Goal: Task Accomplishment & Management: Complete application form

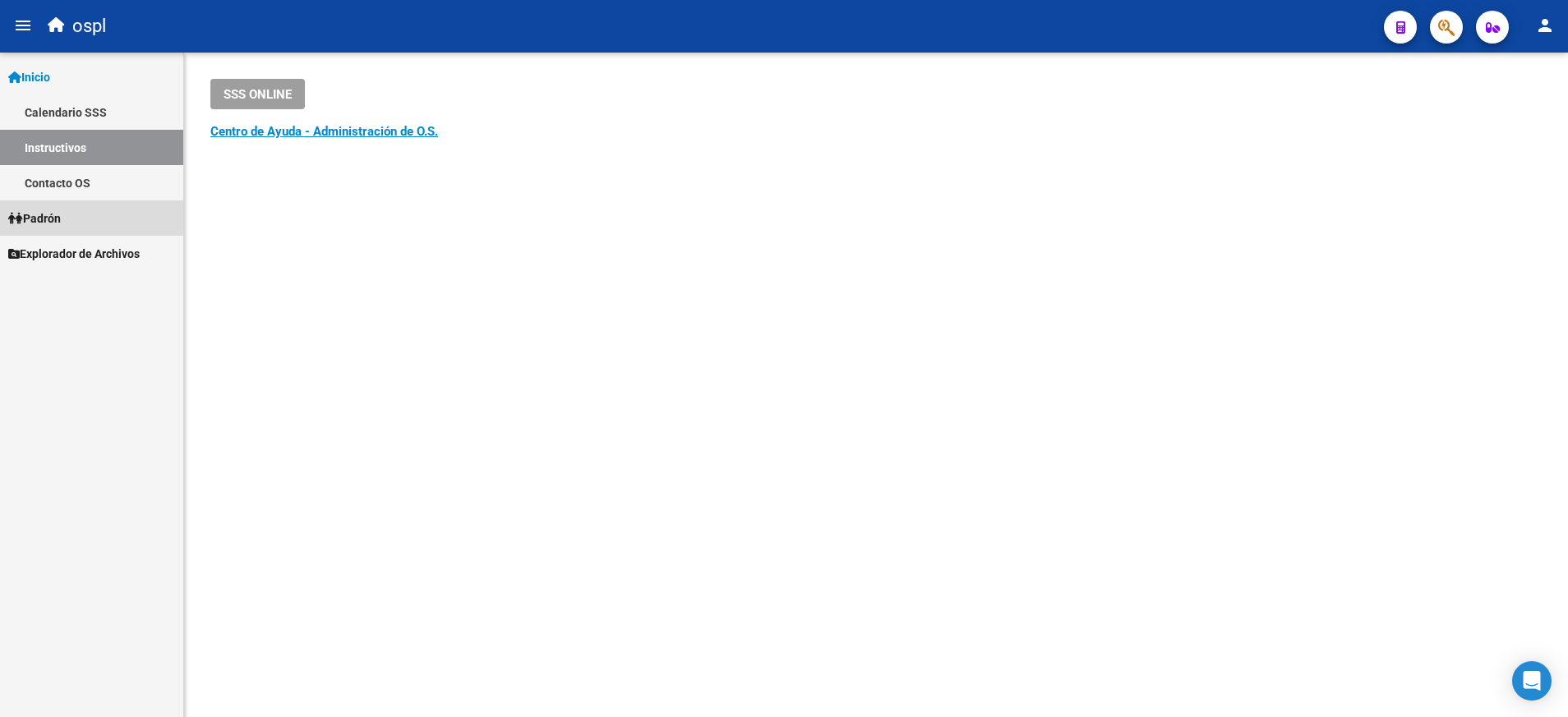
click at [61, 218] on span "Padrón" at bounding box center [35, 218] width 52 height 18
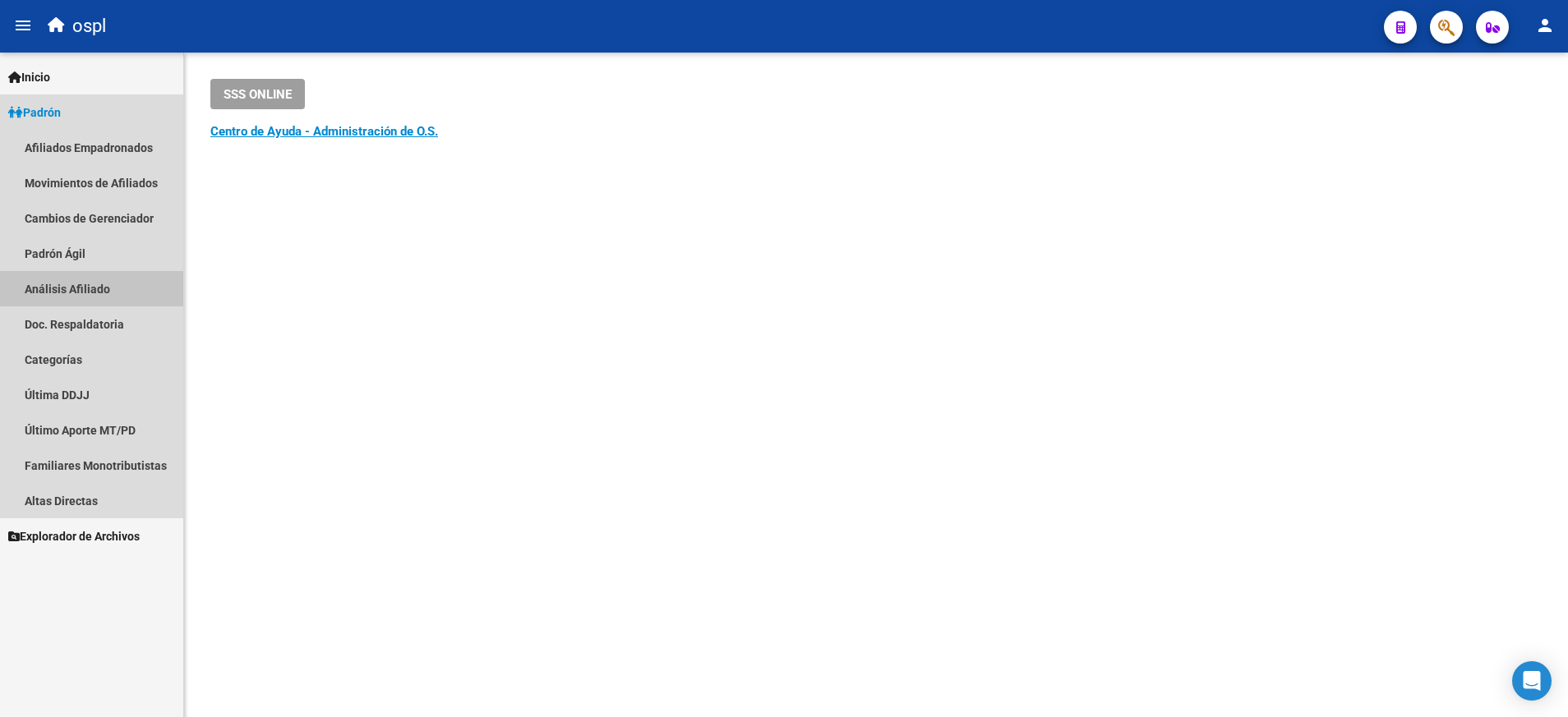
click at [100, 294] on link "Análisis Afiliado" at bounding box center [91, 289] width 183 height 35
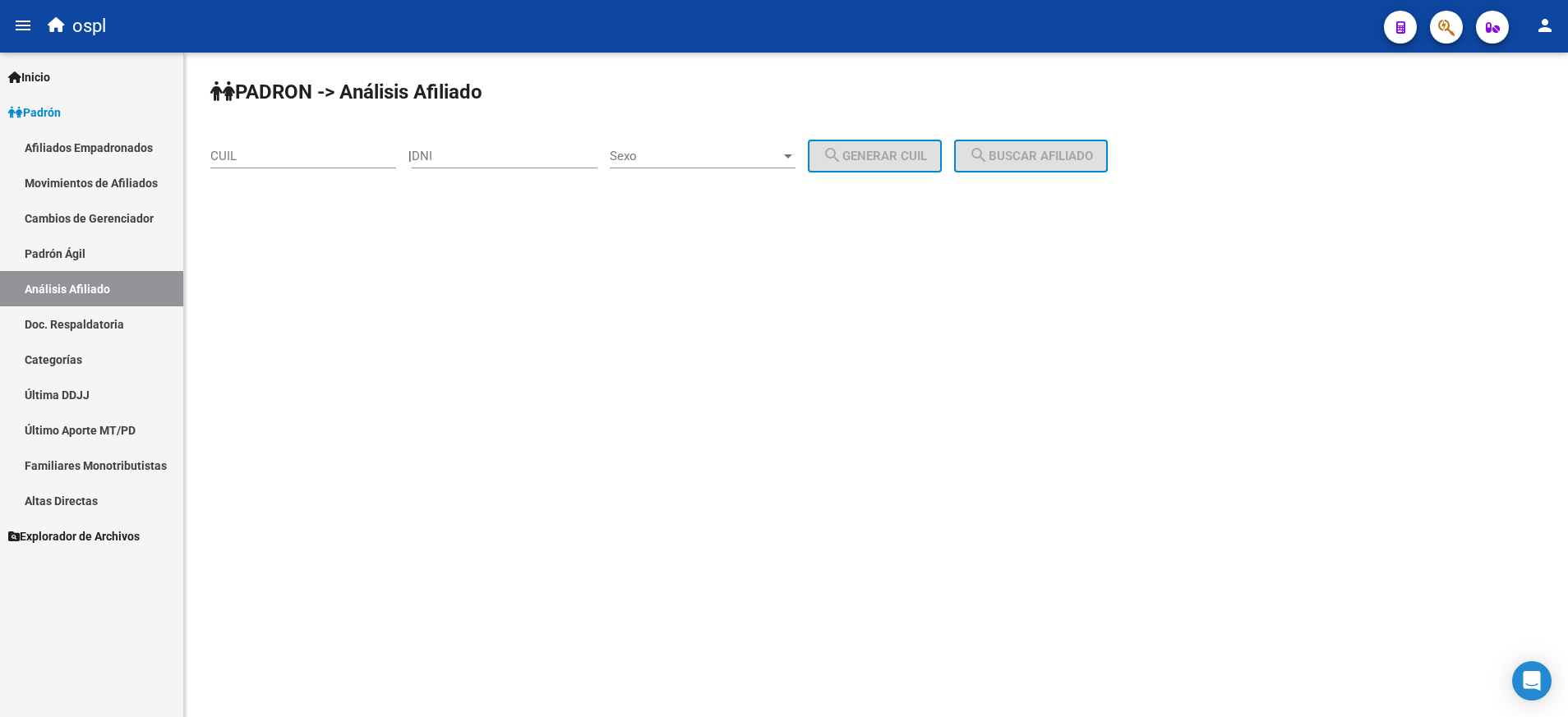
click at [334, 164] on div "CUIL" at bounding box center [303, 151] width 186 height 35
paste input "20-25583839-4"
type input "20-25583839-4"
click at [1061, 155] on span "search Buscar afiliado" at bounding box center [1031, 156] width 124 height 15
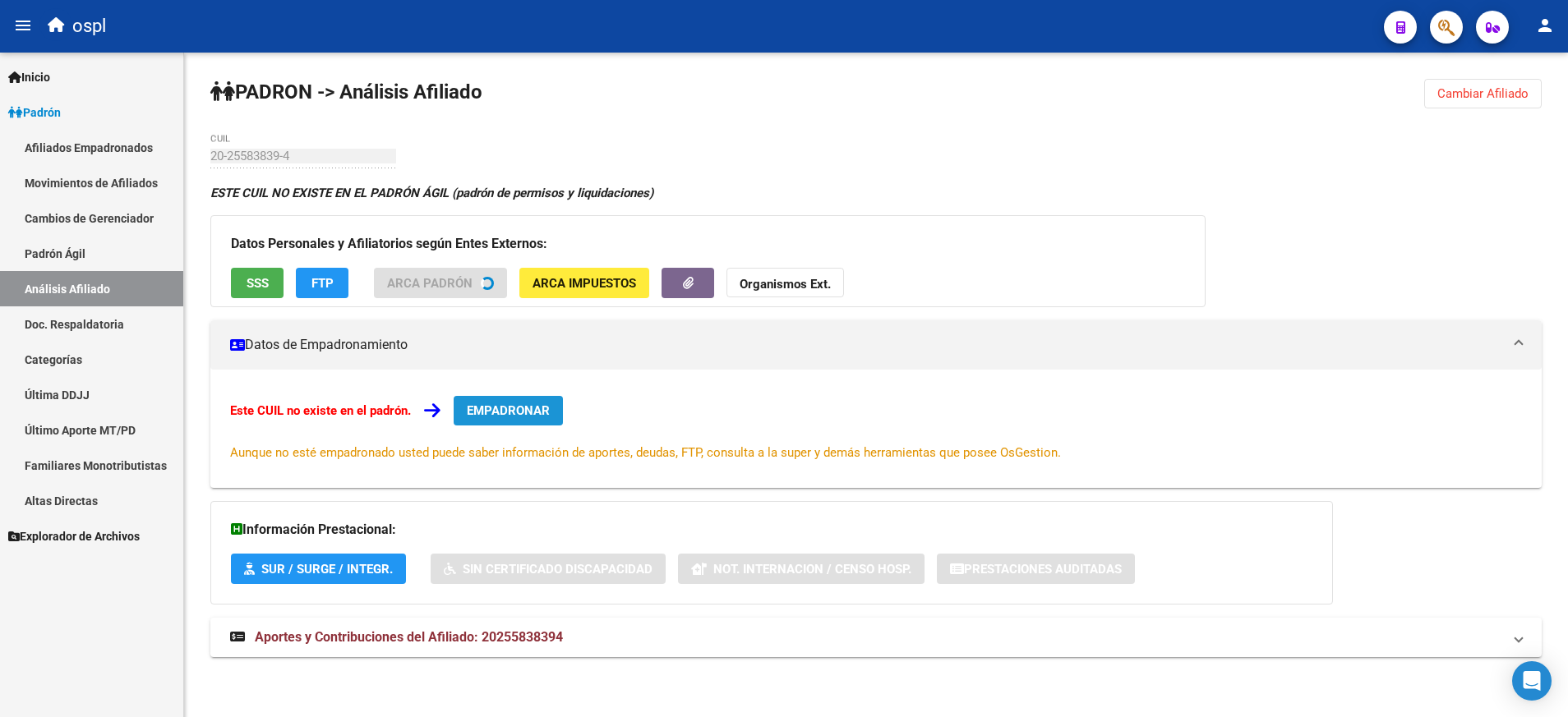
click at [508, 406] on div "Este CUIL no existe en el padrón. EMPADRONAR Aunque no esté empadronado usted p…" at bounding box center [876, 428] width 1331 height 118
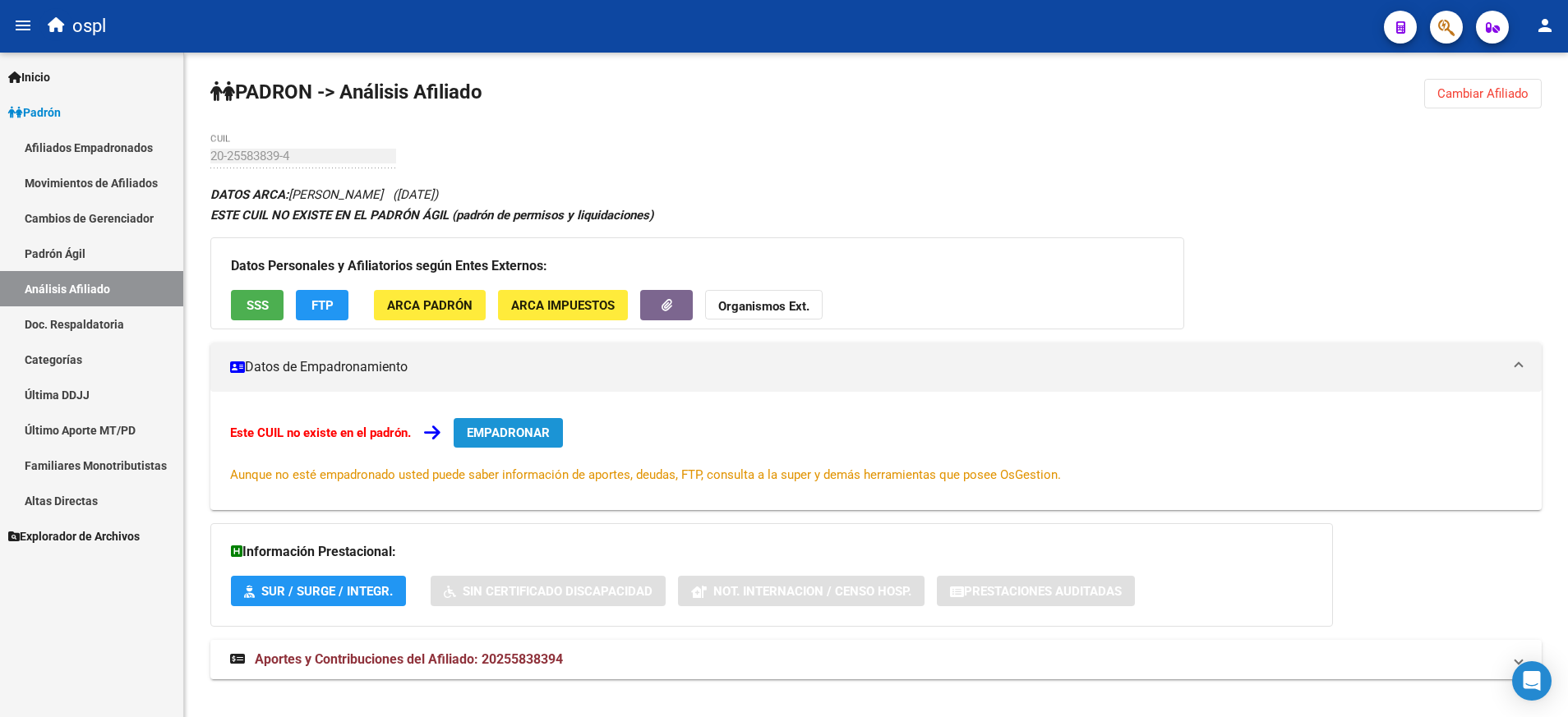
click at [520, 429] on span "EMPADRONAR" at bounding box center [507, 433] width 83 height 15
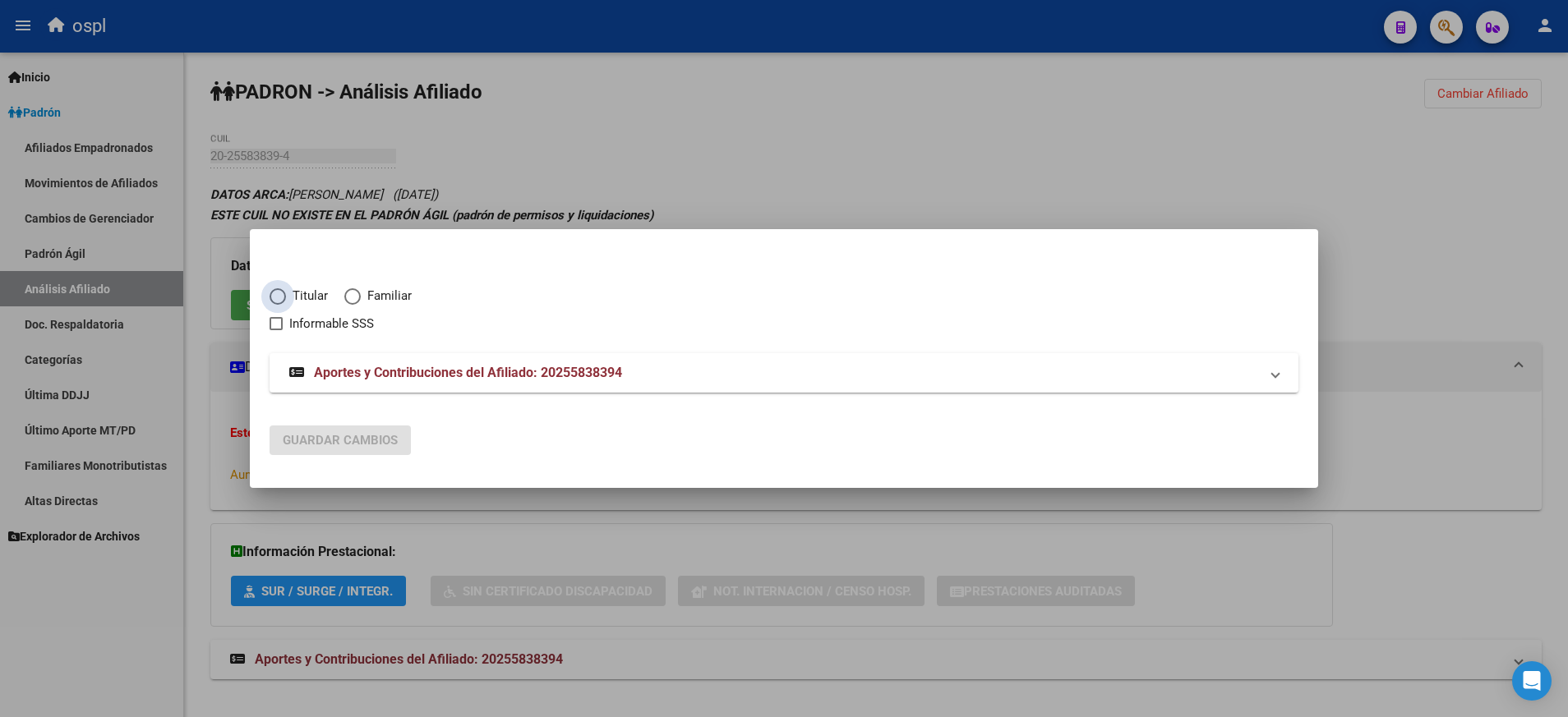
click at [284, 288] on span "Elija una opción" at bounding box center [278, 296] width 17 height 17
click at [284, 288] on input "Titular" at bounding box center [278, 296] width 17 height 17
radio input "true"
checkbox input "true"
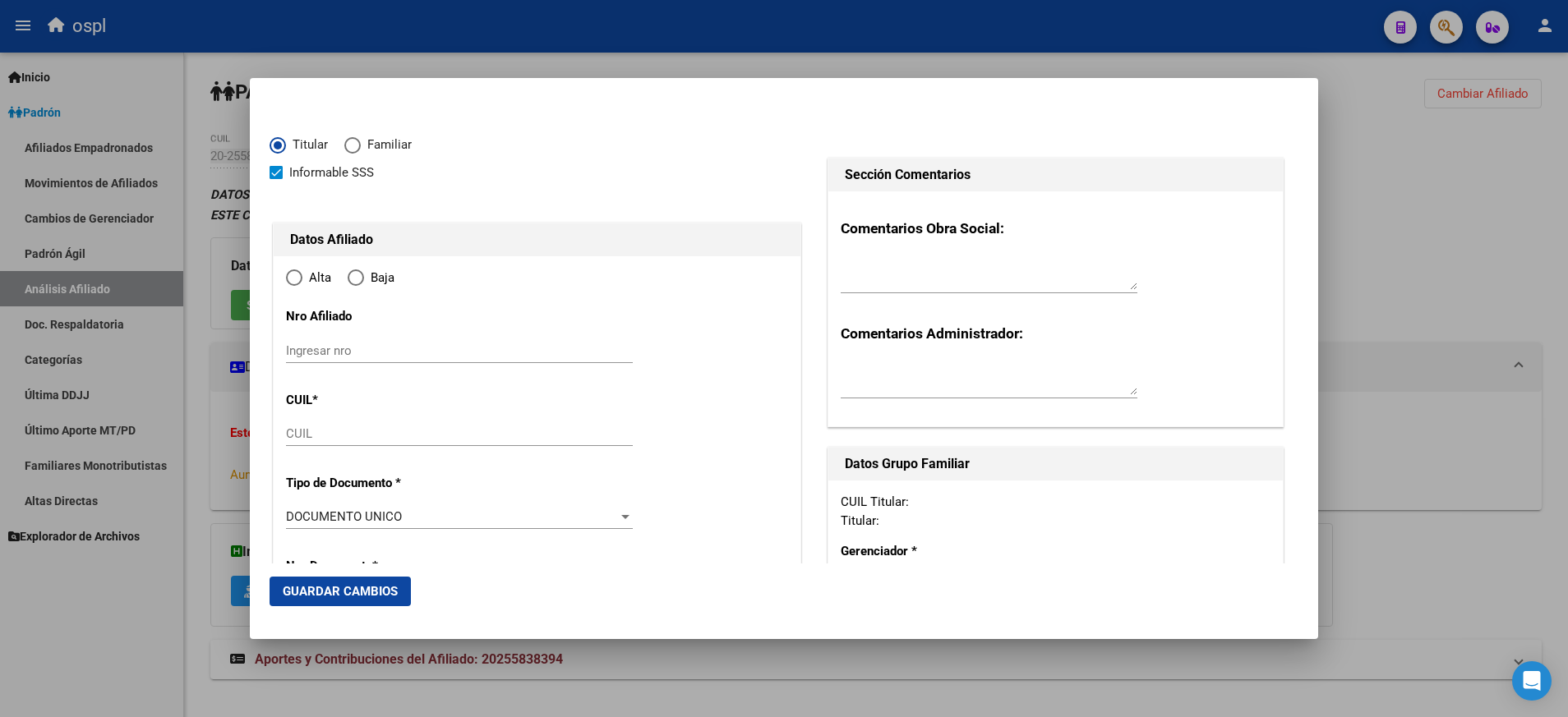
type input "20-25583839-4"
radio input "true"
type input "25583839"
type input "RODRIGUEZ"
type input "ARIEL ARGENTINO"
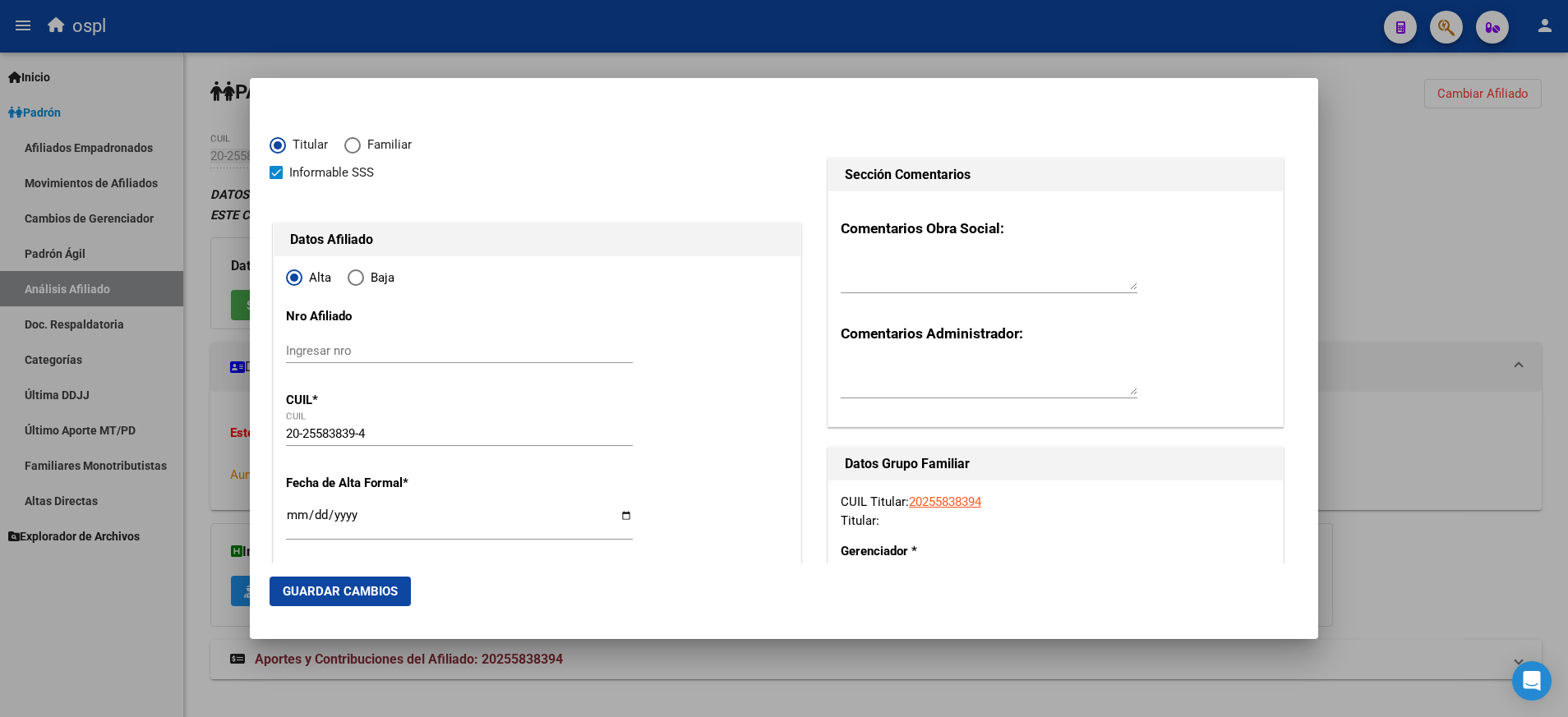
type input "1976-09-23"
type input "BERISSO"
type input "1923"
type input "26 ESTE E/ 174 Y 175"
type input "5119"
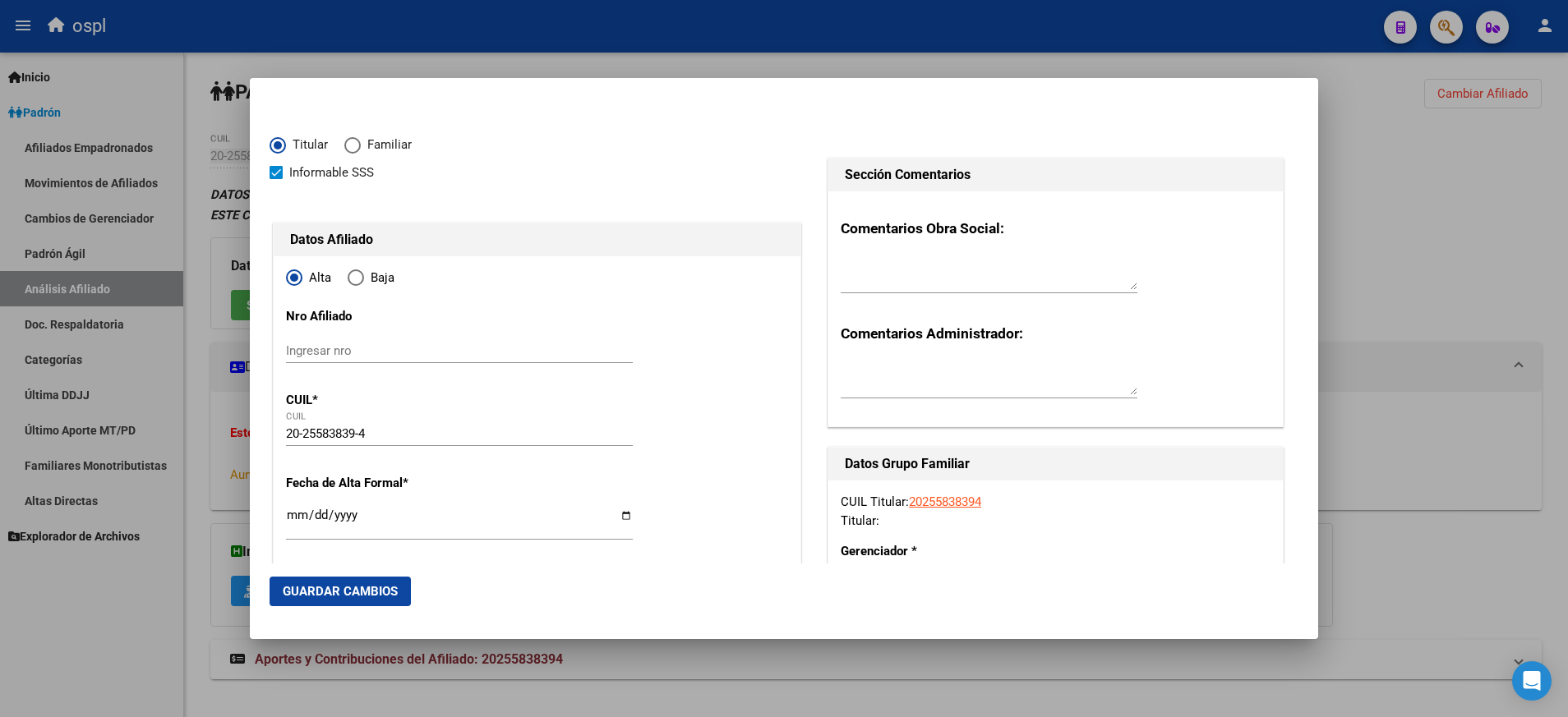
type input "0"
type input "BERISSO"
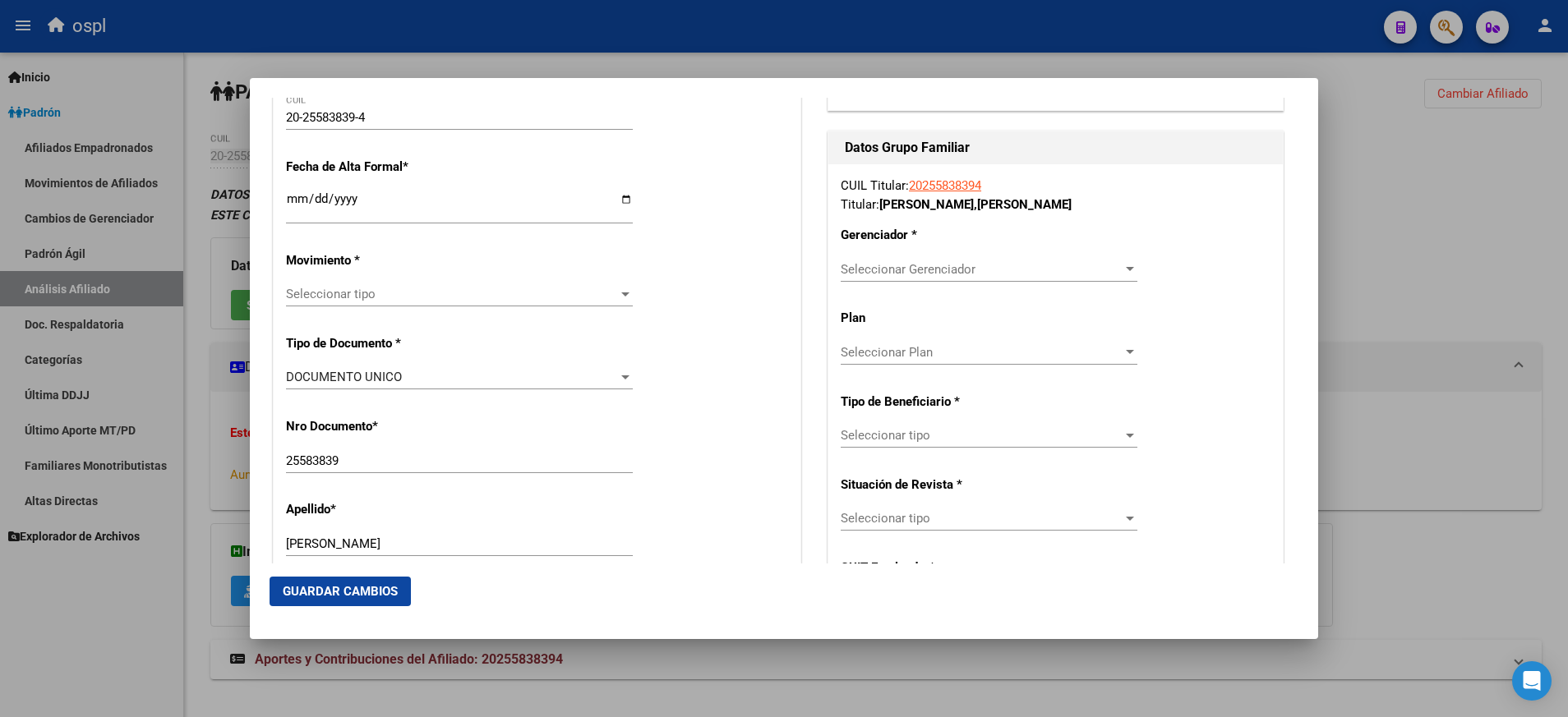
scroll to position [319, 0]
click at [617, 295] on div at bounding box center [625, 292] width 15 height 13
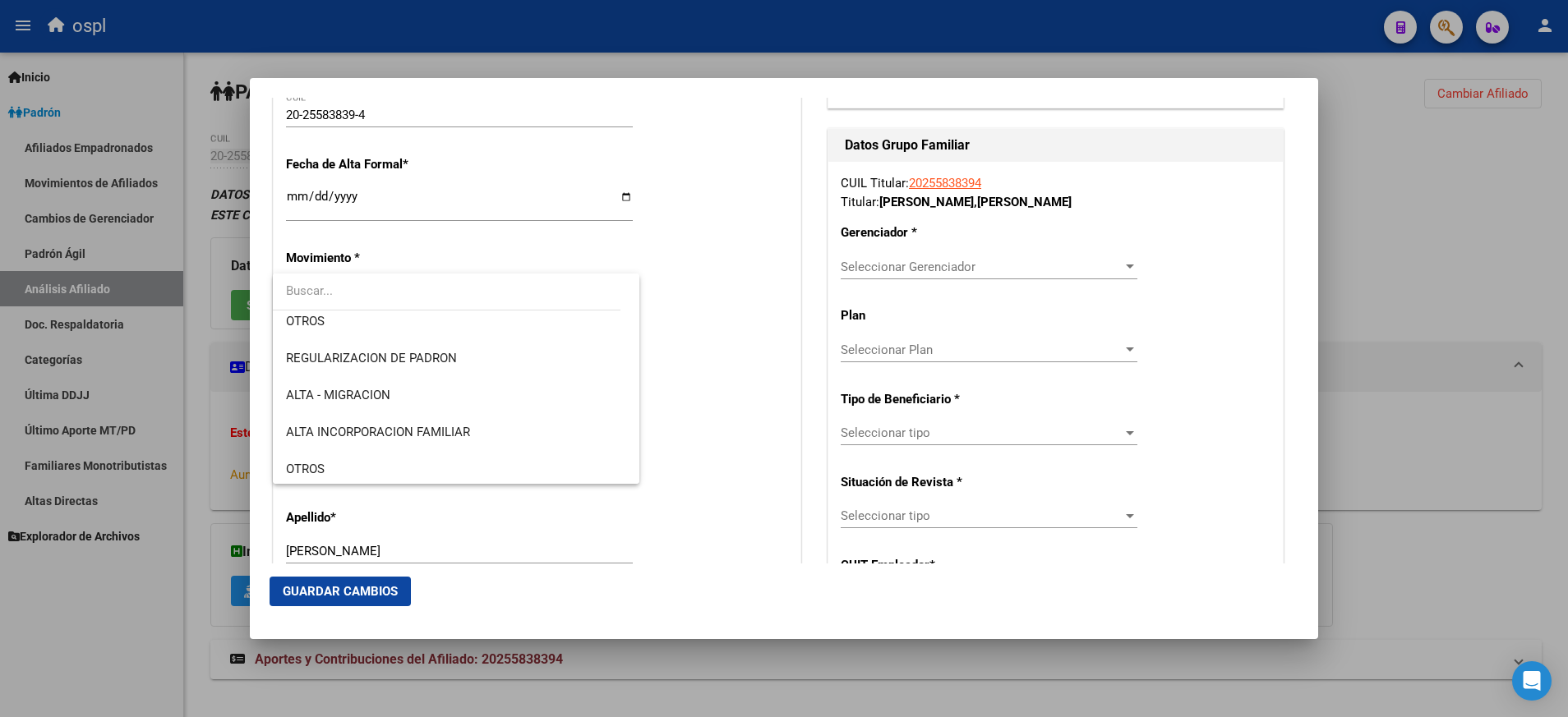
scroll to position [154, 0]
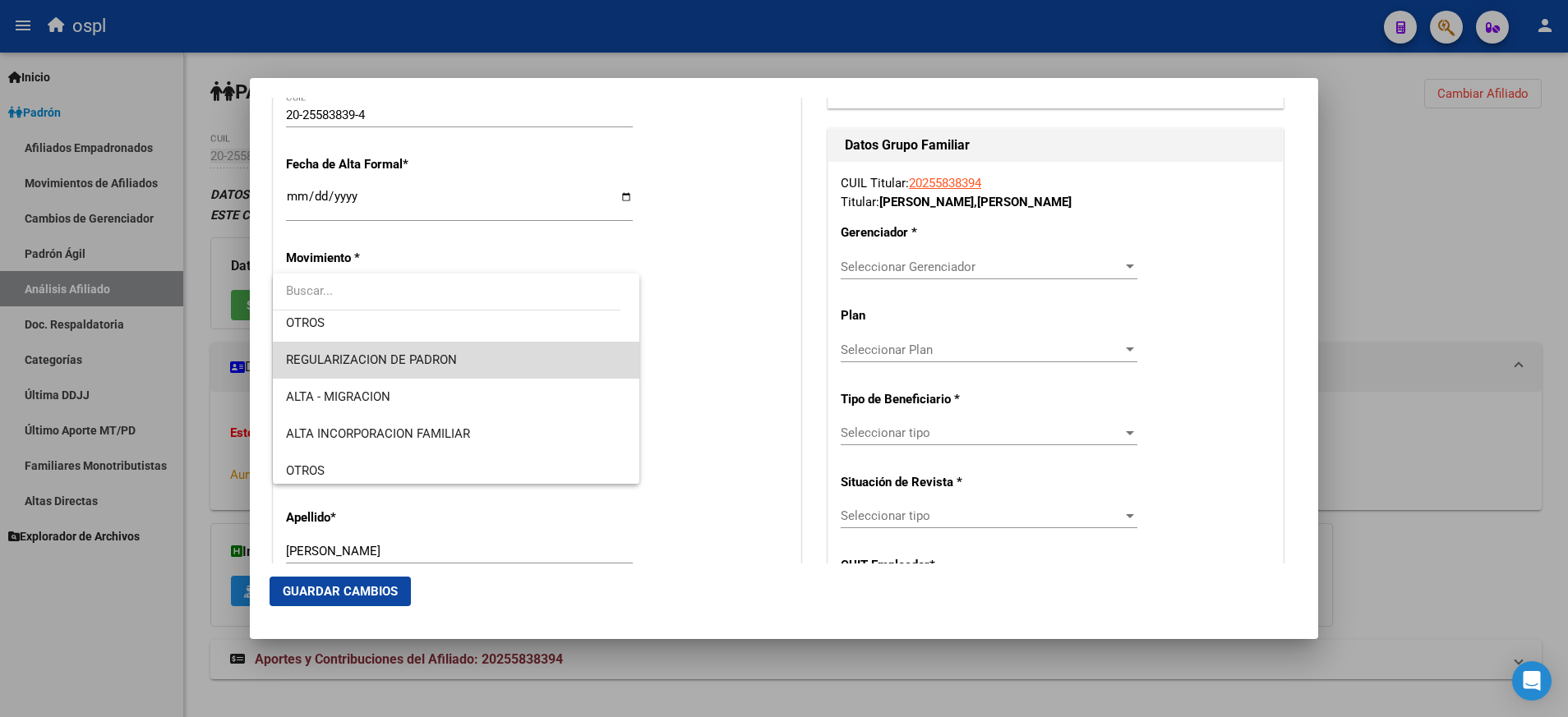
click at [583, 367] on span "REGULARIZACION DE PADRON" at bounding box center [456, 360] width 340 height 37
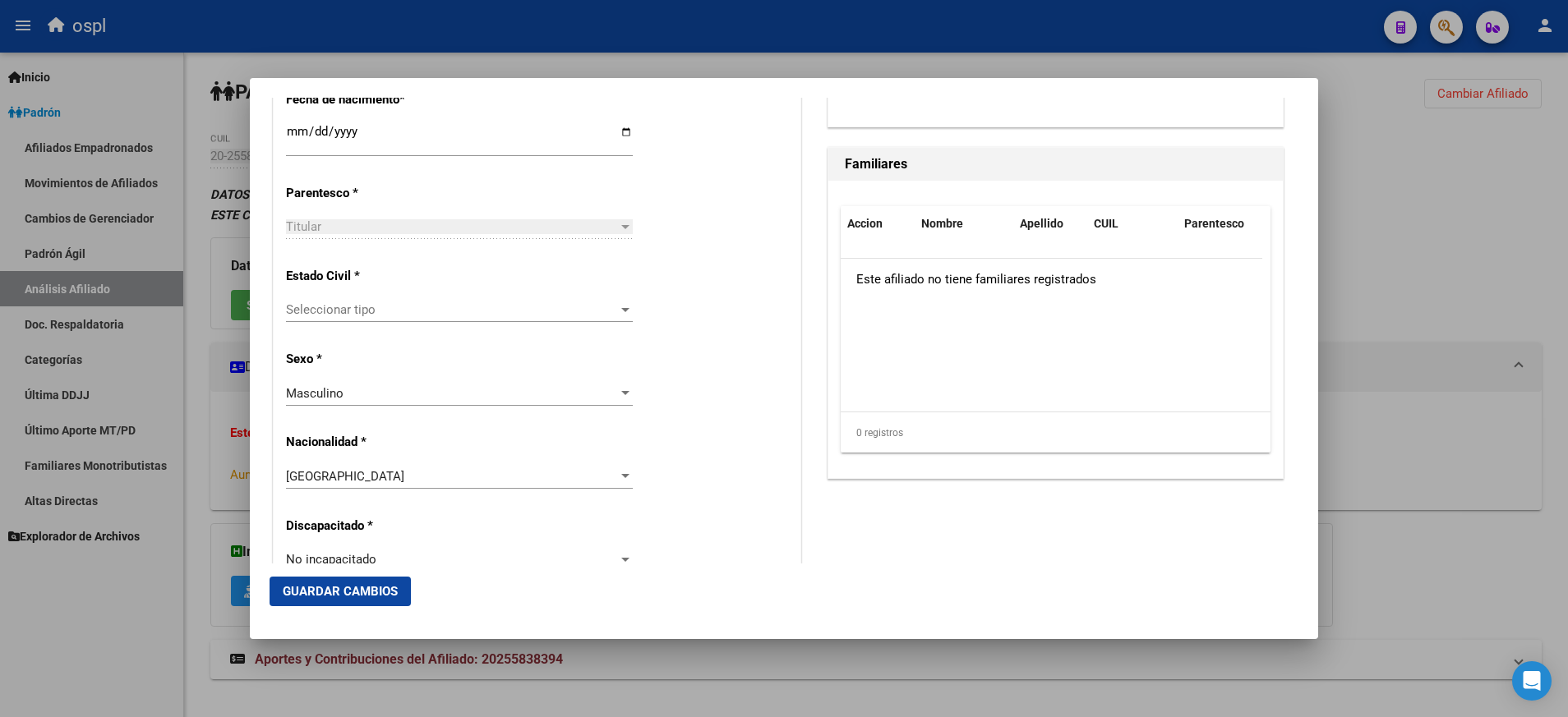
scroll to position [894, 0]
click at [621, 310] on div at bounding box center [625, 309] width 8 height 4
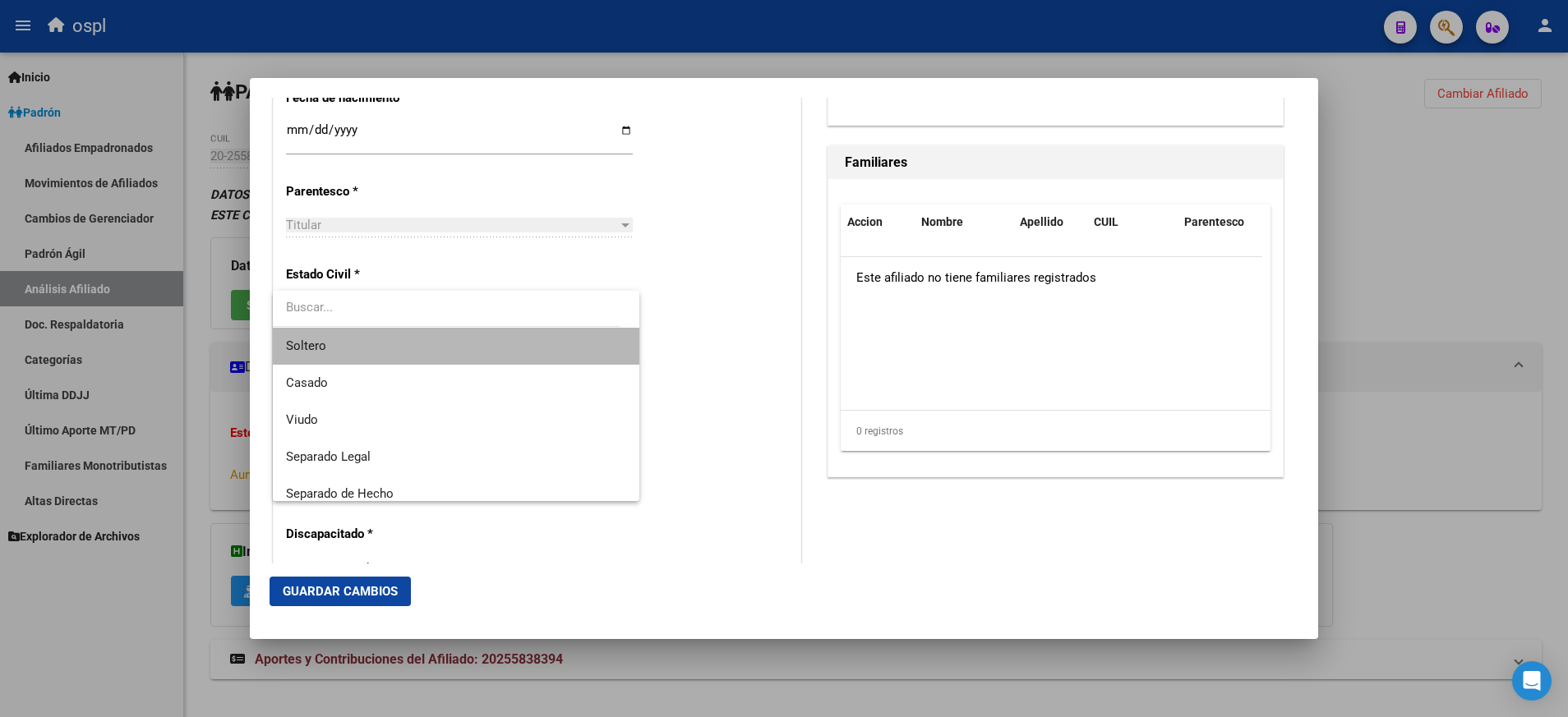
click at [598, 358] on span "Soltero" at bounding box center [456, 346] width 340 height 37
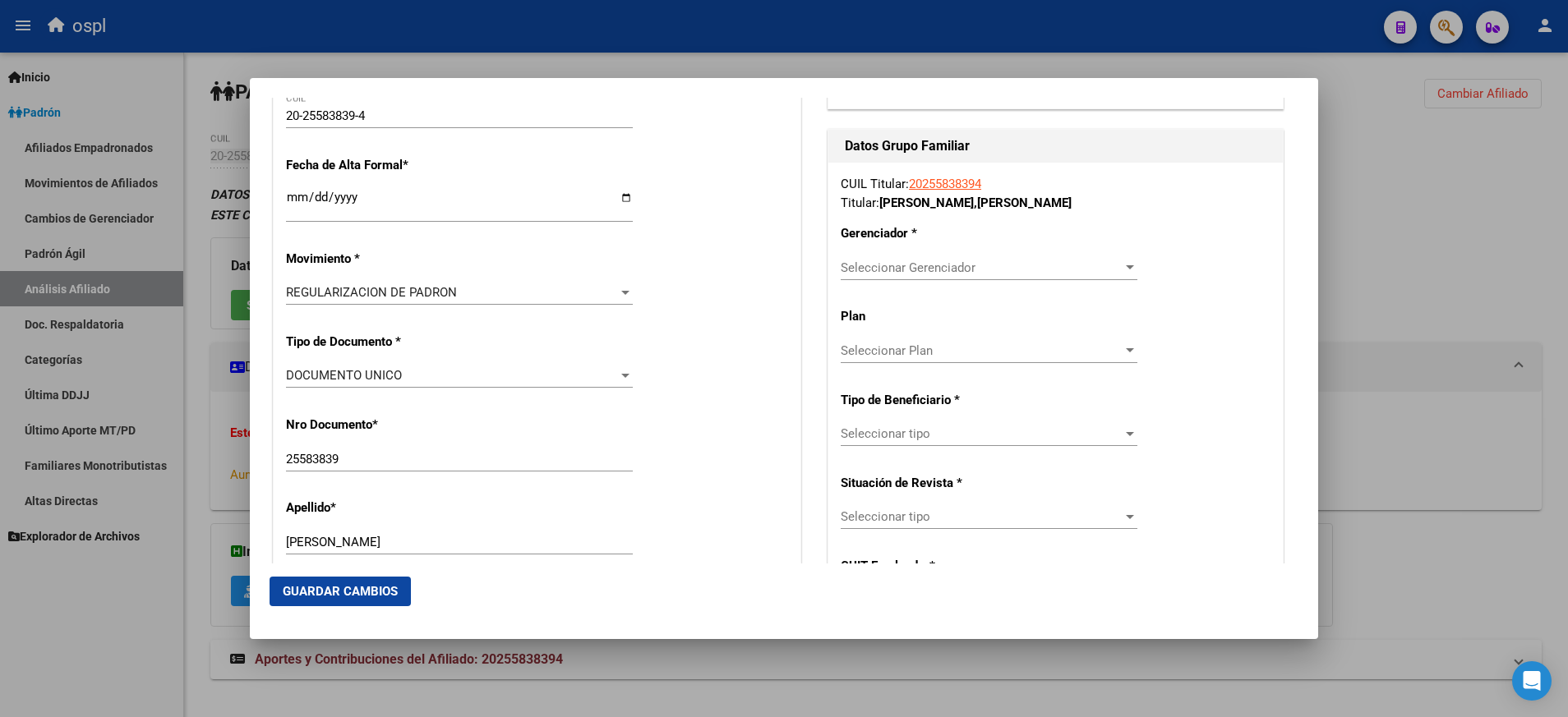
scroll to position [319, 0]
click at [1126, 268] on div at bounding box center [1130, 267] width 8 height 4
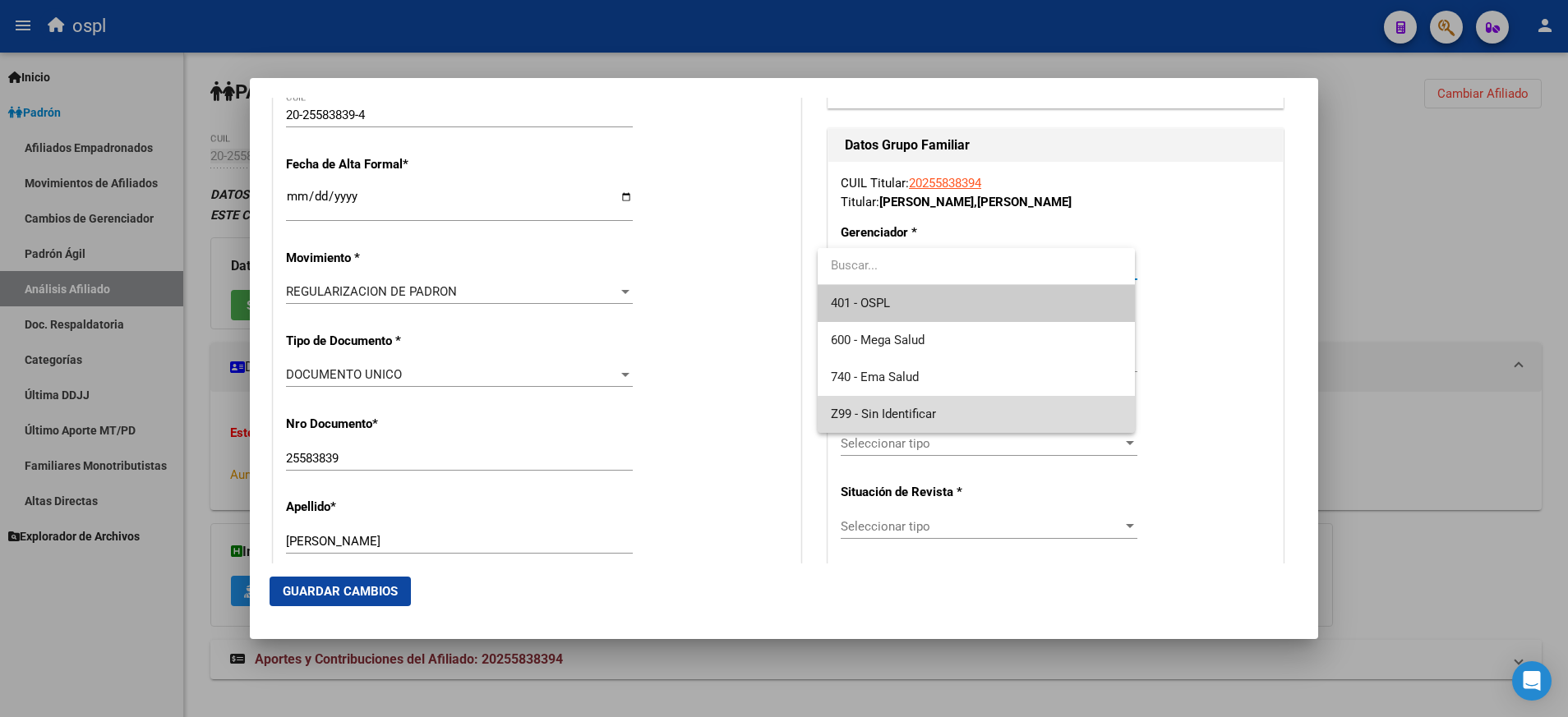
click at [1034, 417] on span "Z99 - Sin Identificar" at bounding box center [977, 415] width 291 height 37
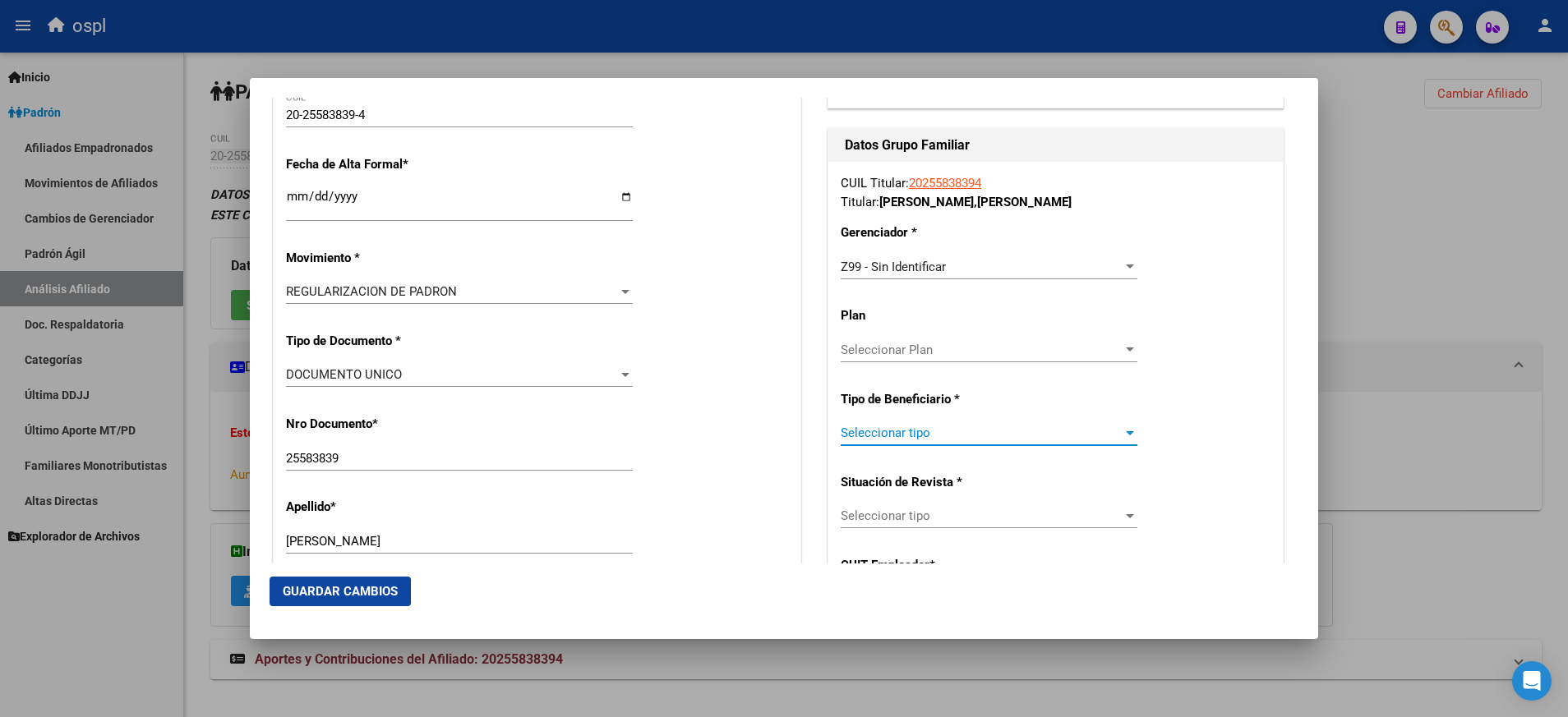
click at [1122, 438] on div at bounding box center [1130, 433] width 15 height 13
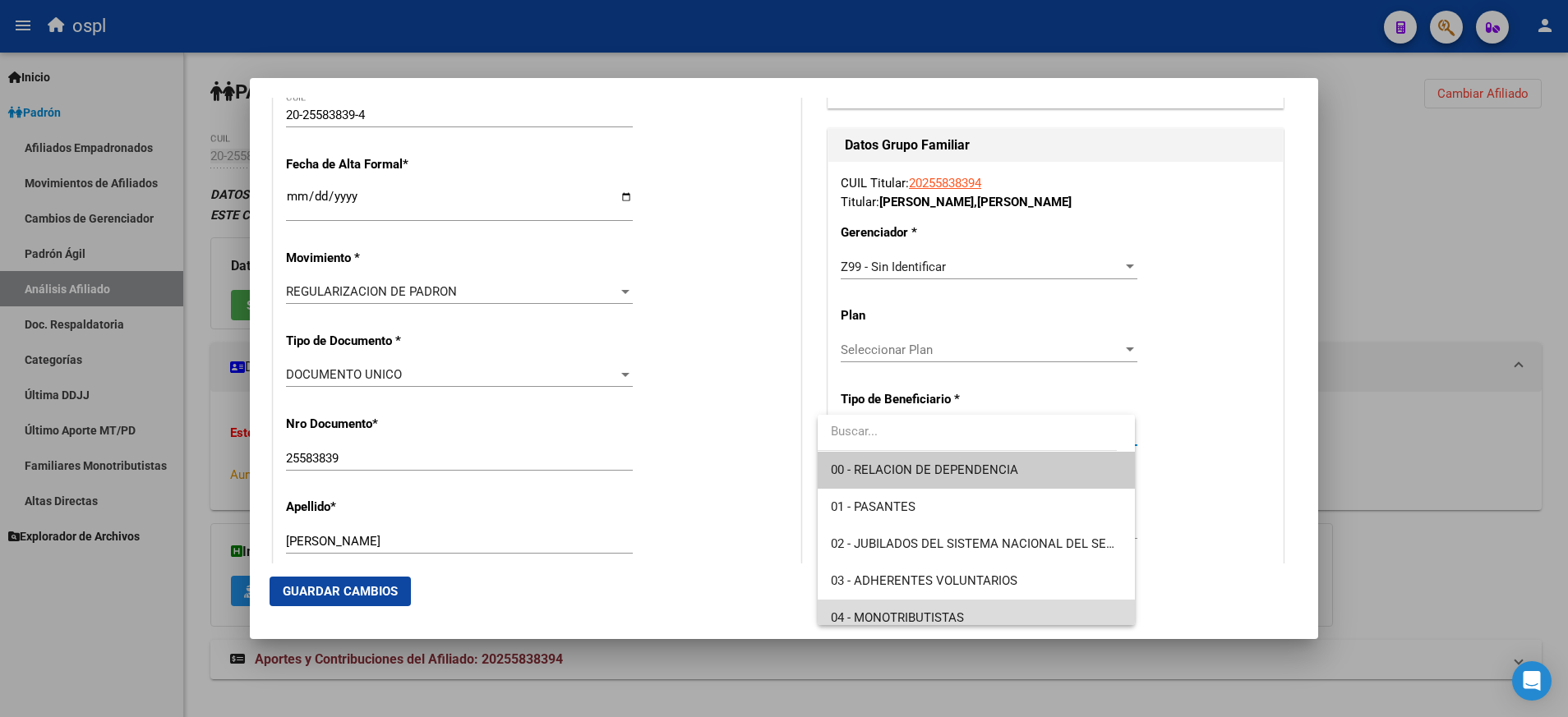
click at [1035, 610] on span "04 - MONOTRIBUTISTAS" at bounding box center [977, 618] width 291 height 37
type input "20-25583839-4"
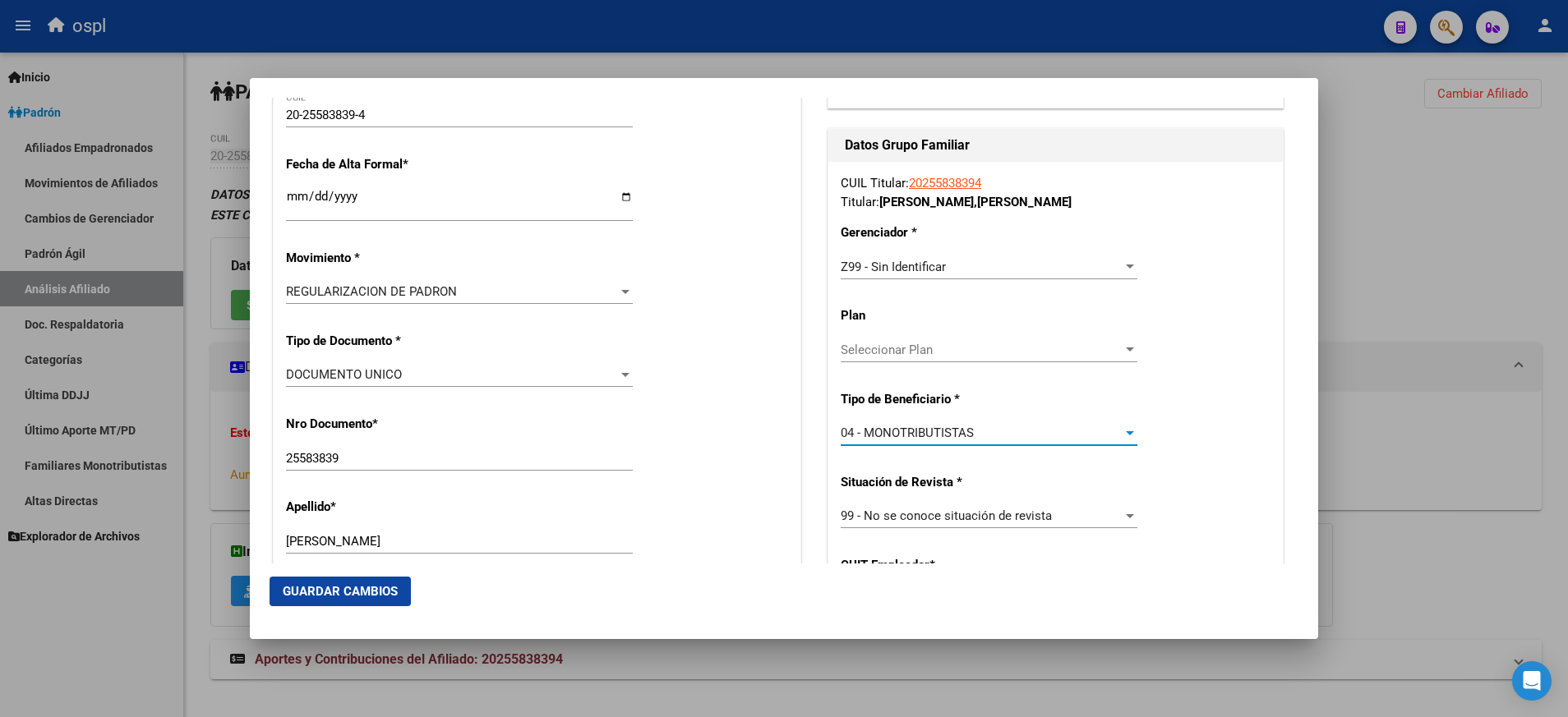
click at [390, 586] on span "Guardar Cambios" at bounding box center [340, 591] width 115 height 15
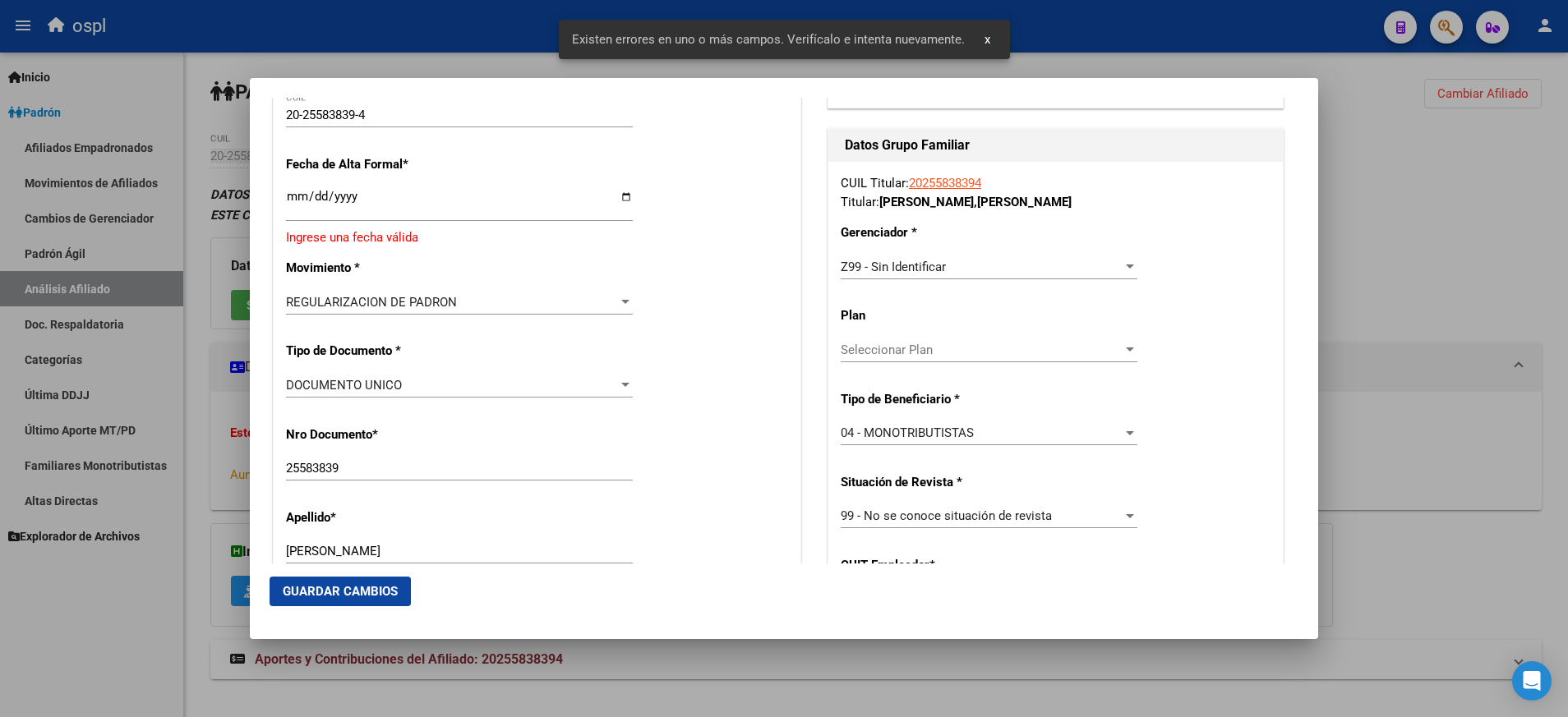
scroll to position [336, 0]
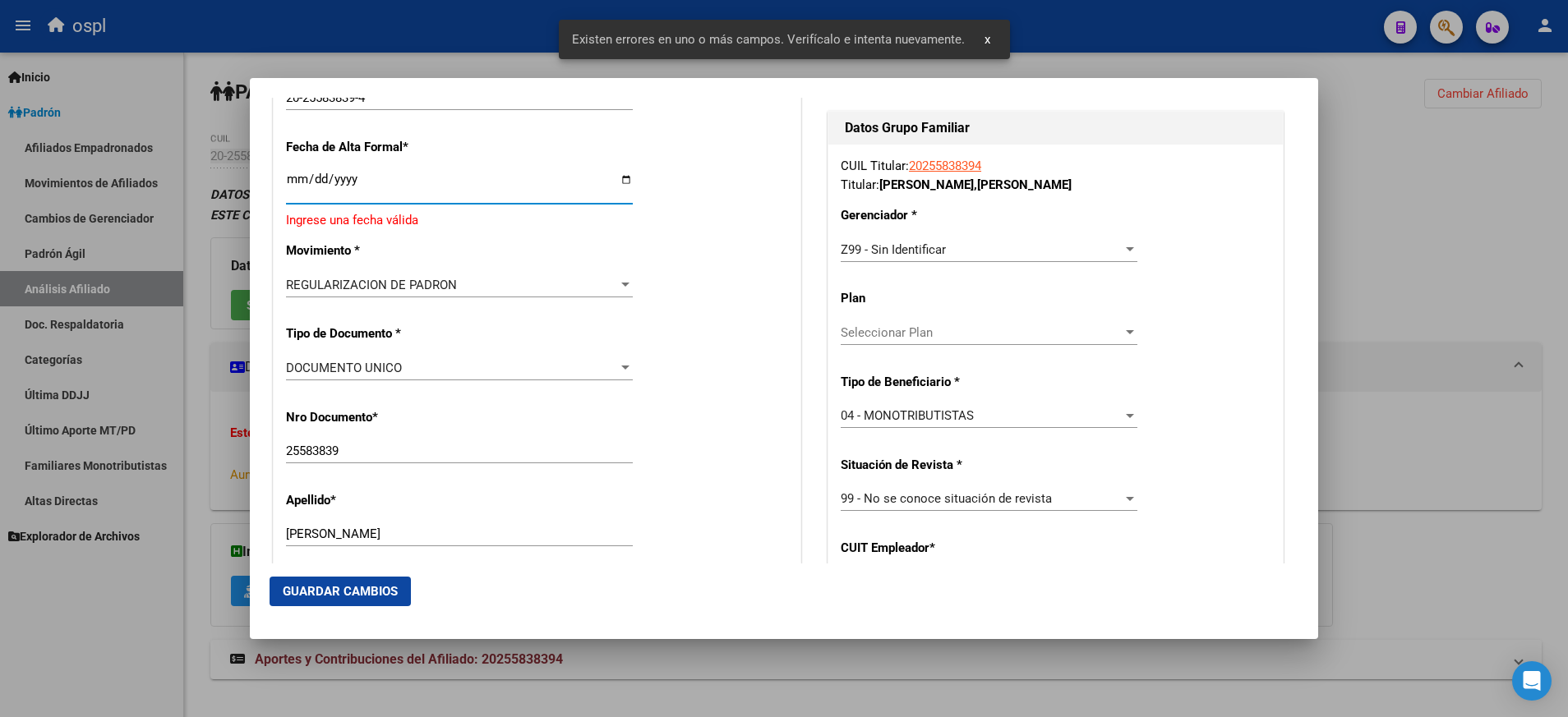
click at [620, 183] on input "Ingresar fecha" at bounding box center [460, 186] width 347 height 26
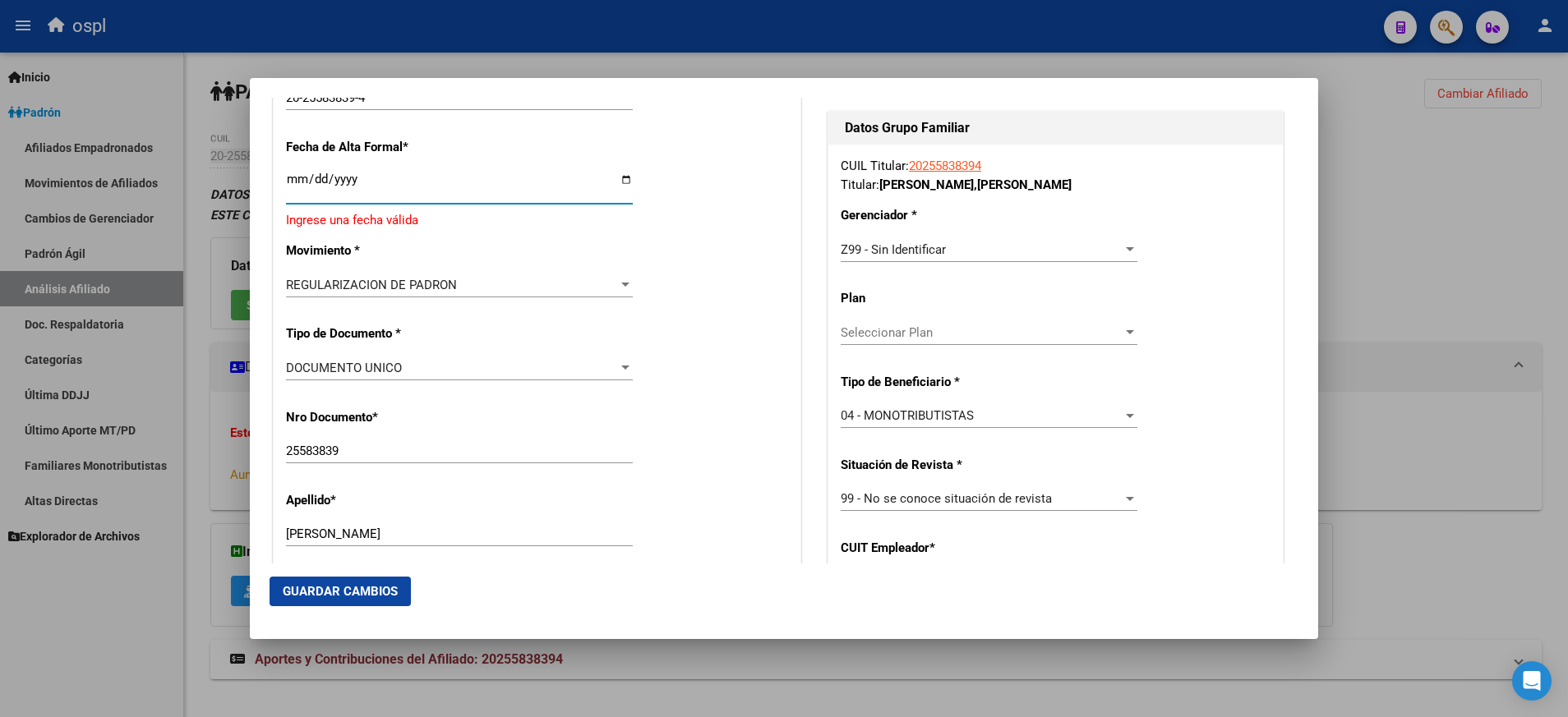
type input "2025-09-01"
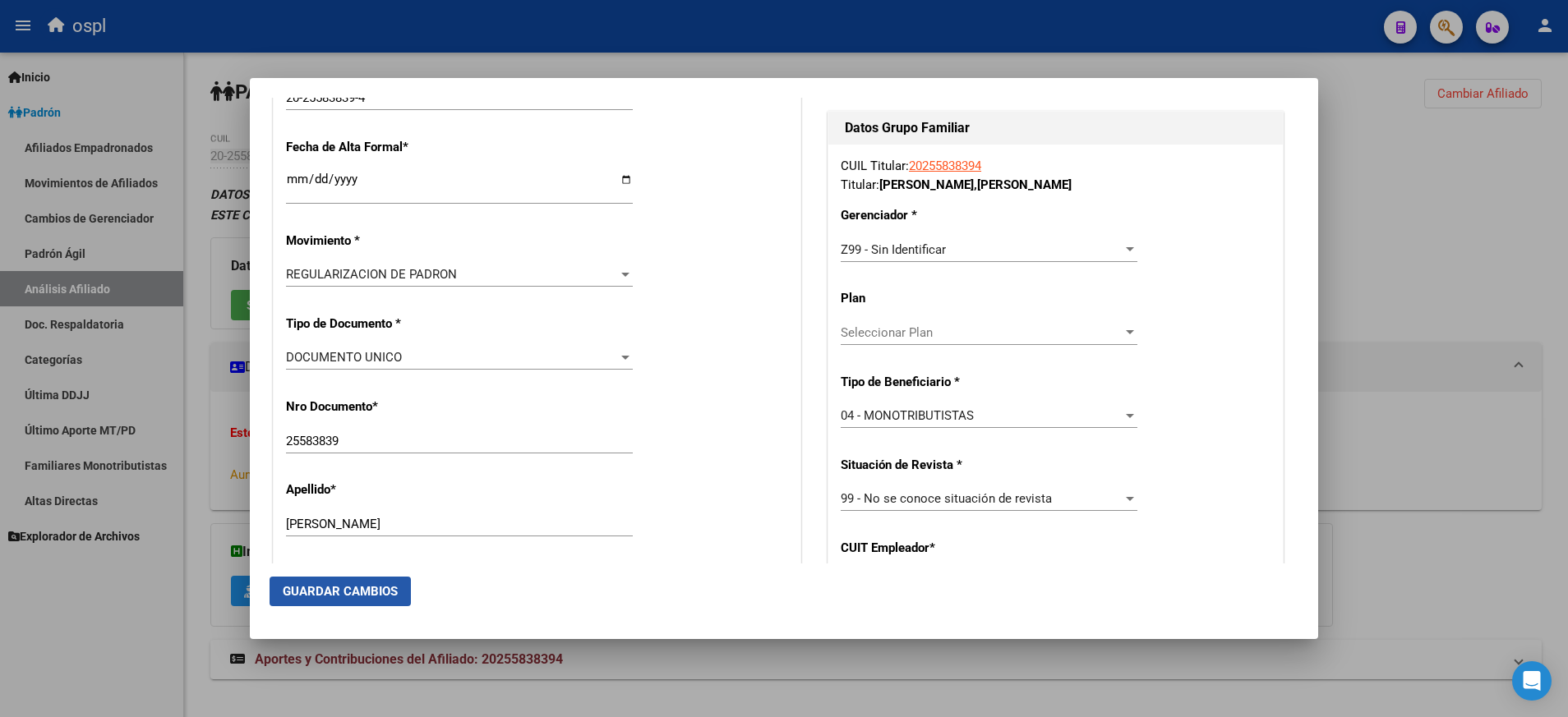
click at [389, 589] on span "Guardar Cambios" at bounding box center [340, 591] width 115 height 15
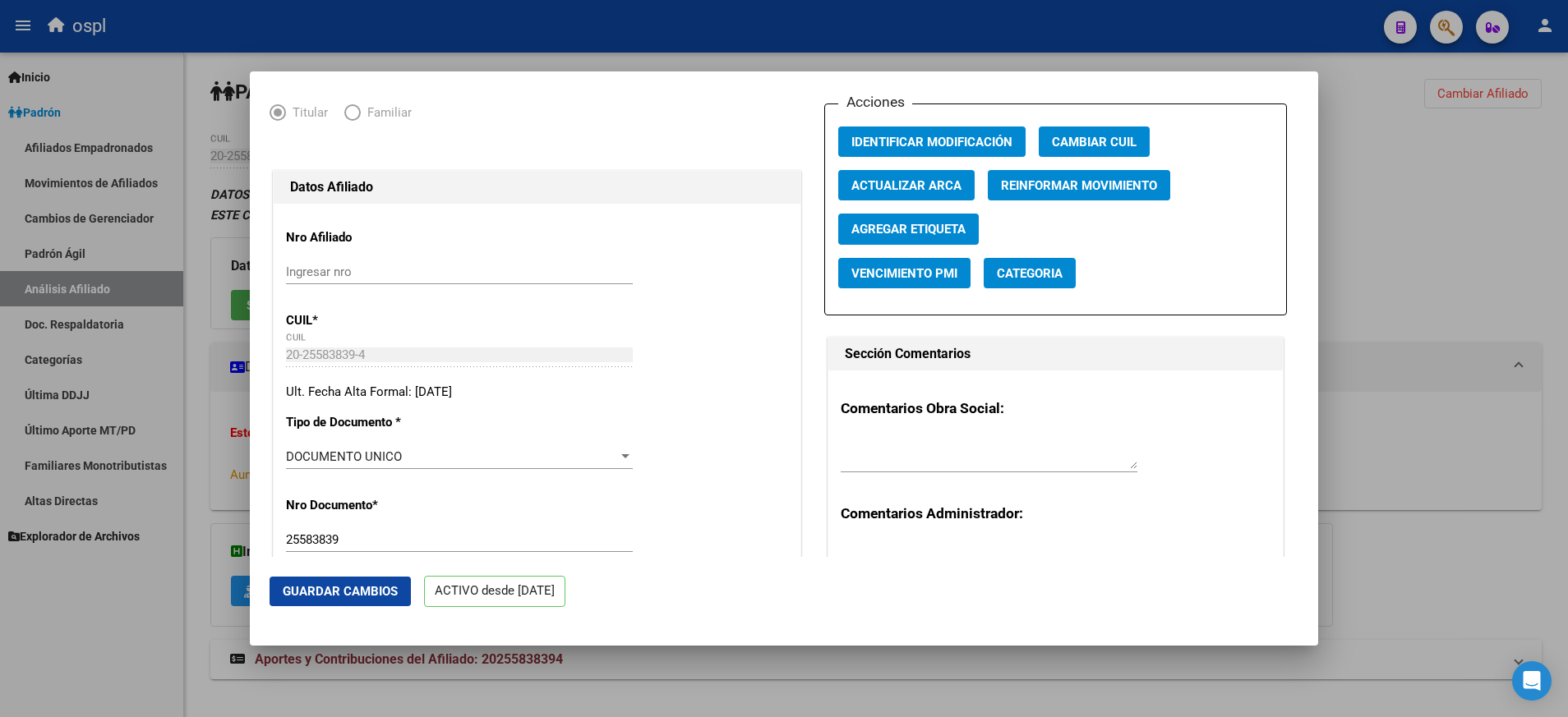
scroll to position [111, 0]
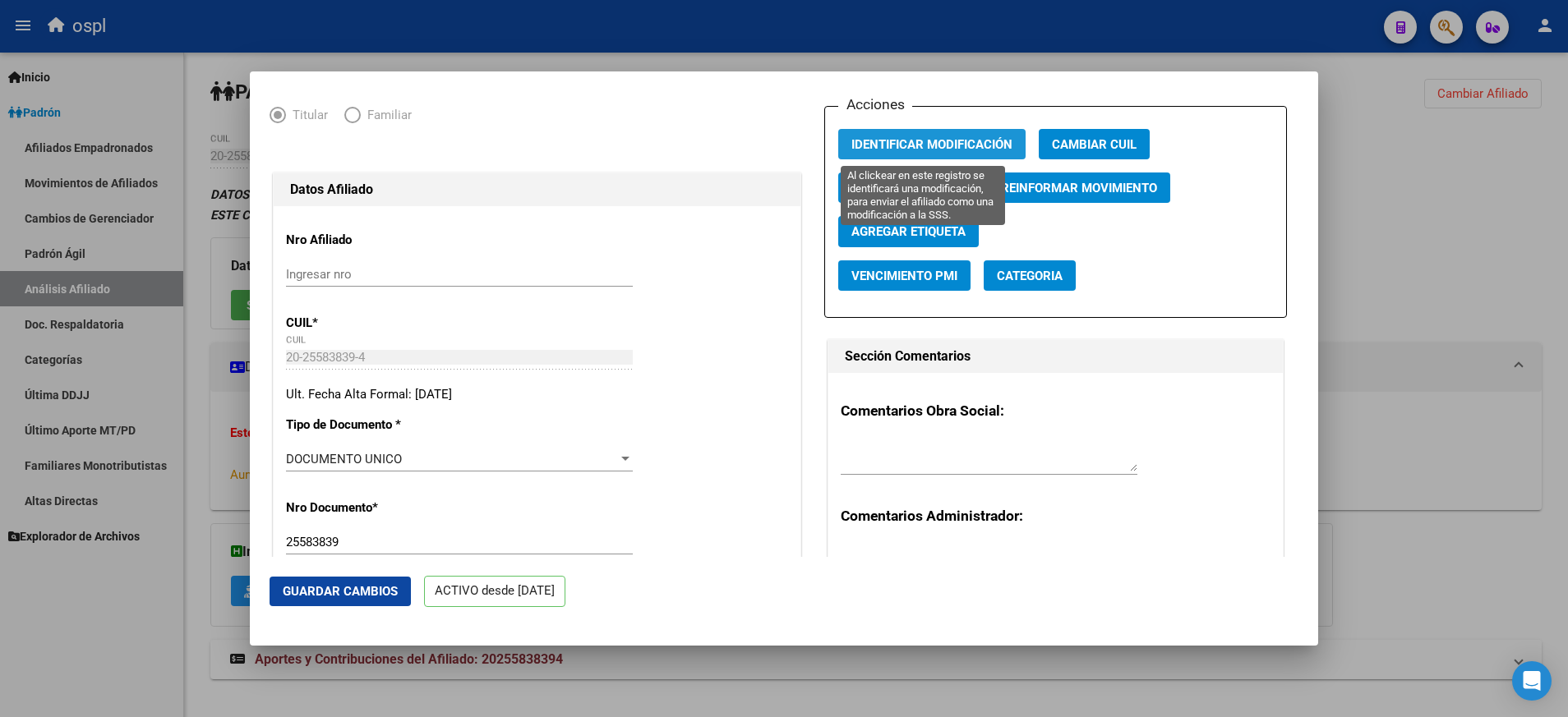
click at [930, 146] on span "Identificar Modificación" at bounding box center [932, 145] width 161 height 15
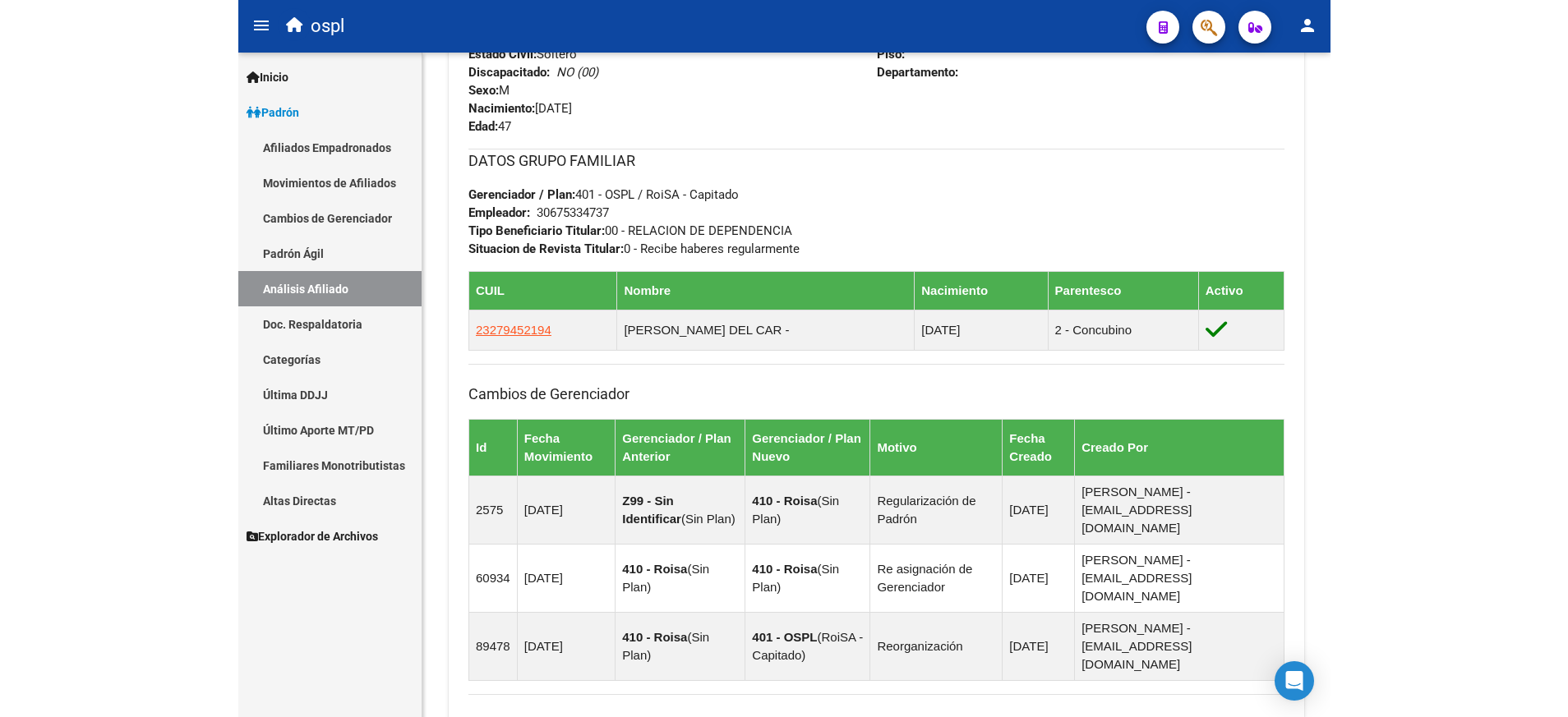
scroll to position [742, 0]
